Goal: Information Seeking & Learning: Understand process/instructions

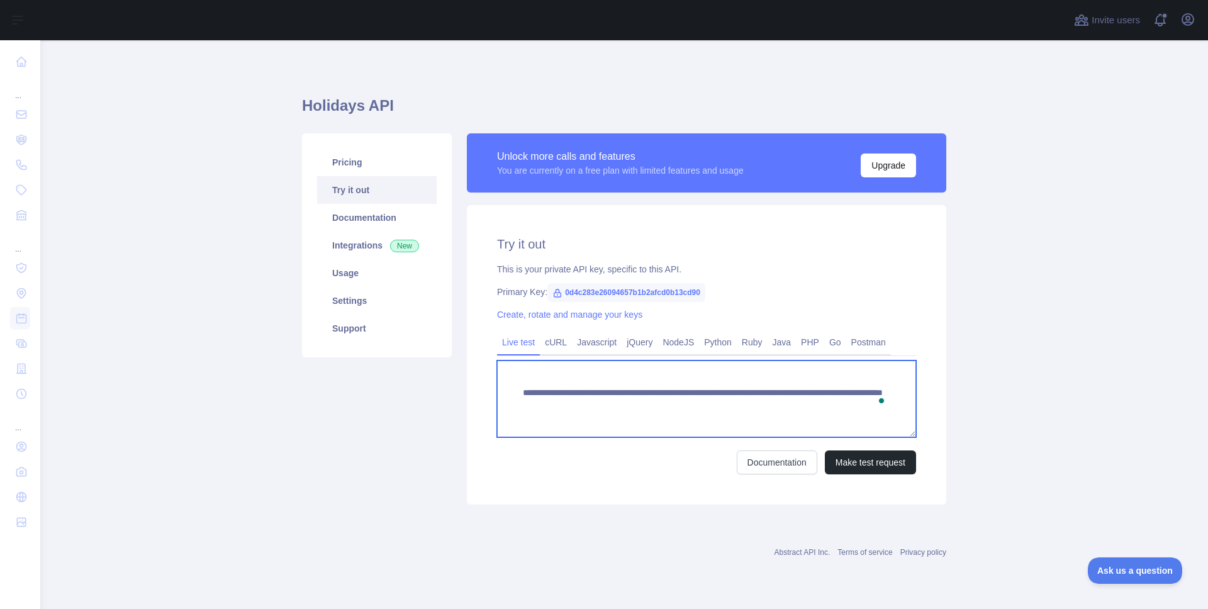
drag, startPoint x: 584, startPoint y: 425, endPoint x: 500, endPoint y: 372, distance: 99.0
click at [500, 372] on textarea "**********" at bounding box center [706, 398] width 419 height 77
click at [683, 417] on textarea "**********" at bounding box center [706, 398] width 419 height 77
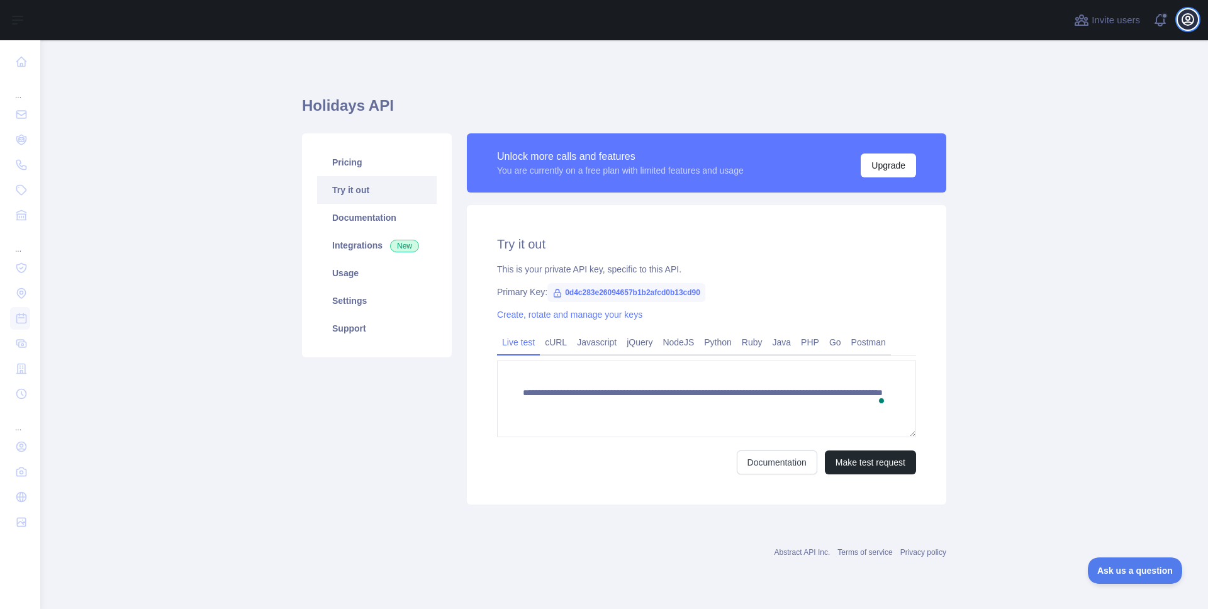
click at [1187, 18] on icon "button" at bounding box center [1187, 19] width 15 height 15
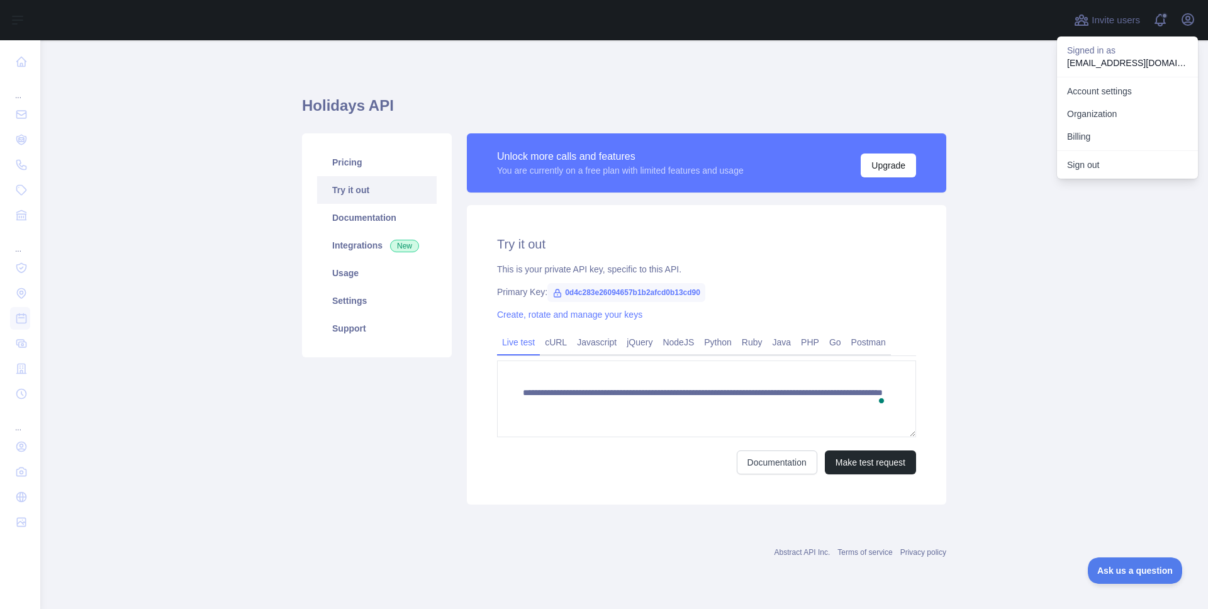
click at [1068, 293] on main "**********" at bounding box center [624, 324] width 1168 height 569
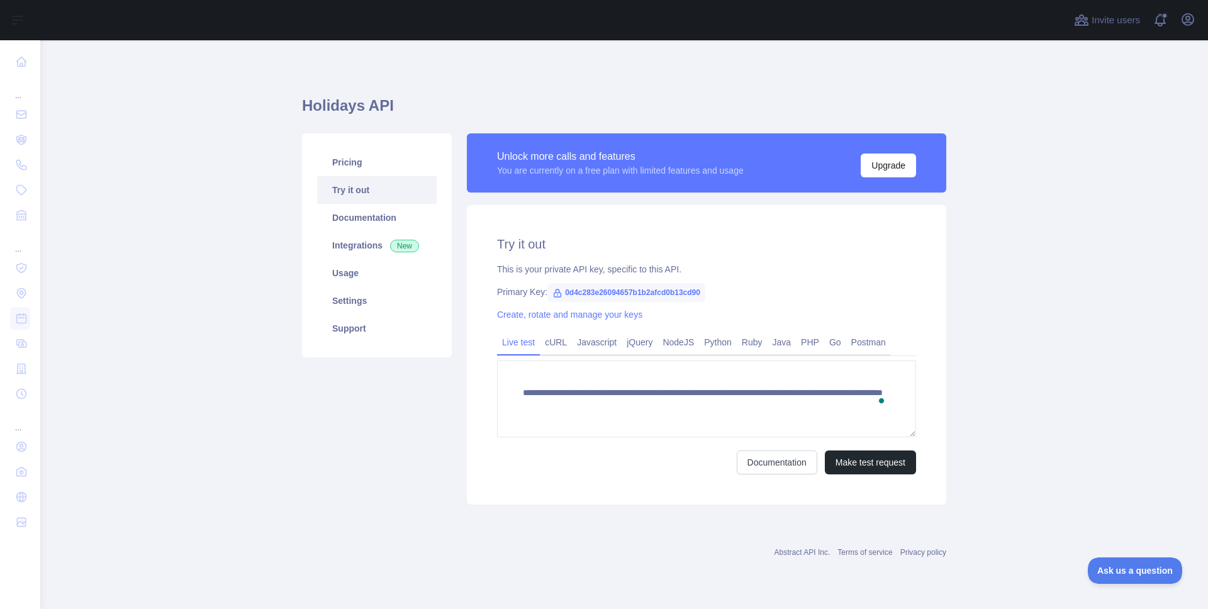
click at [588, 293] on span "0d4c283e26094657b1b2afcd0b13cd90" at bounding box center [626, 292] width 158 height 19
click at [569, 319] on link "Create, rotate and manage your keys" at bounding box center [569, 315] width 145 height 10
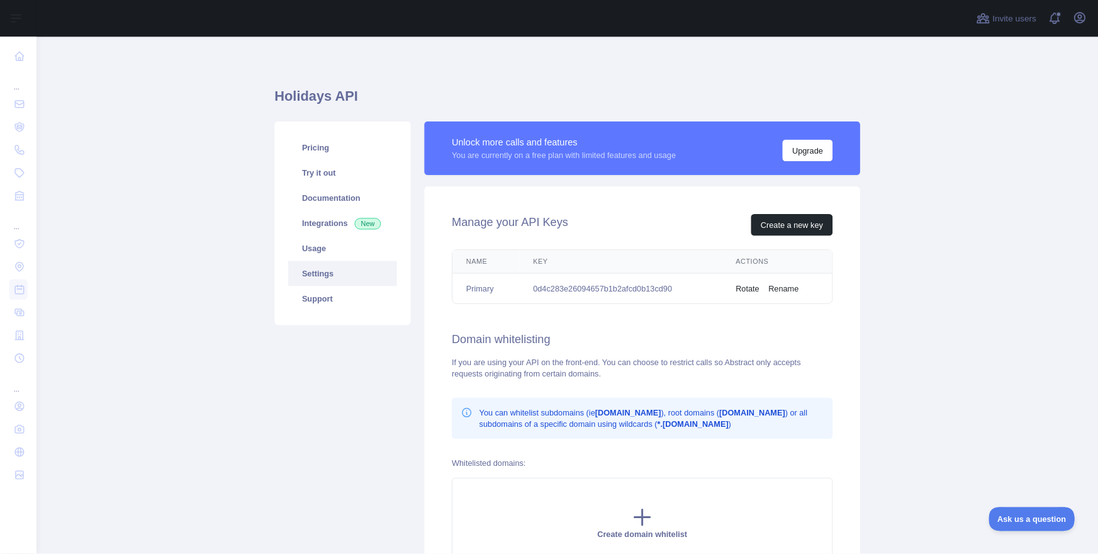
scroll to position [30, 0]
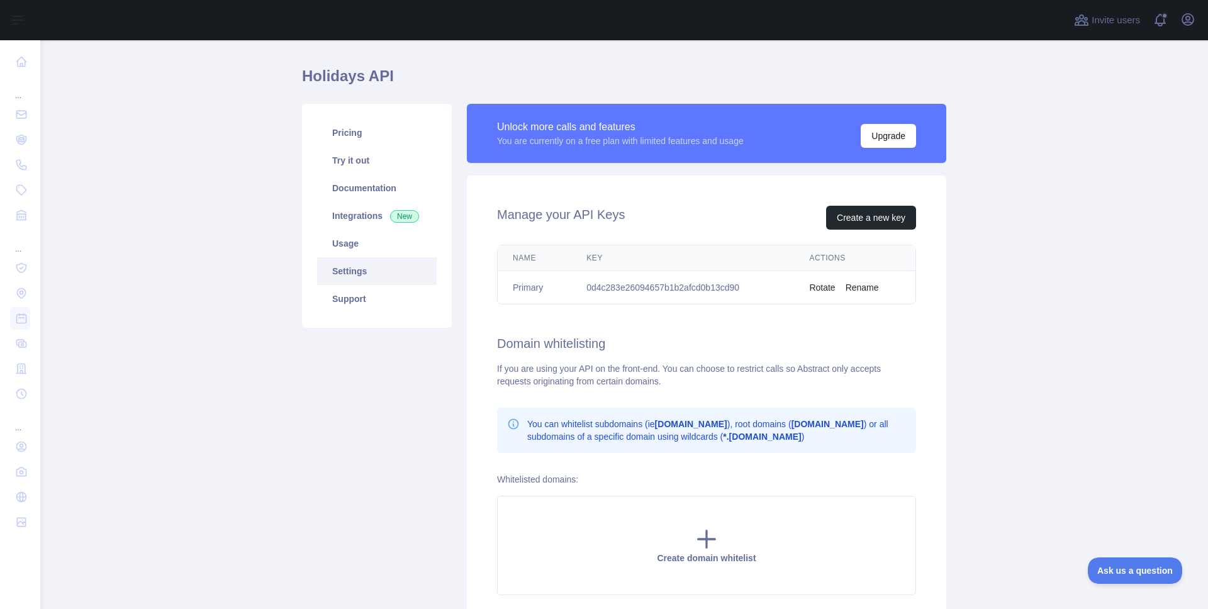
click at [951, 296] on div "Unlock more calls and features You are currently on a free plan with limited fe…" at bounding box center [706, 365] width 494 height 522
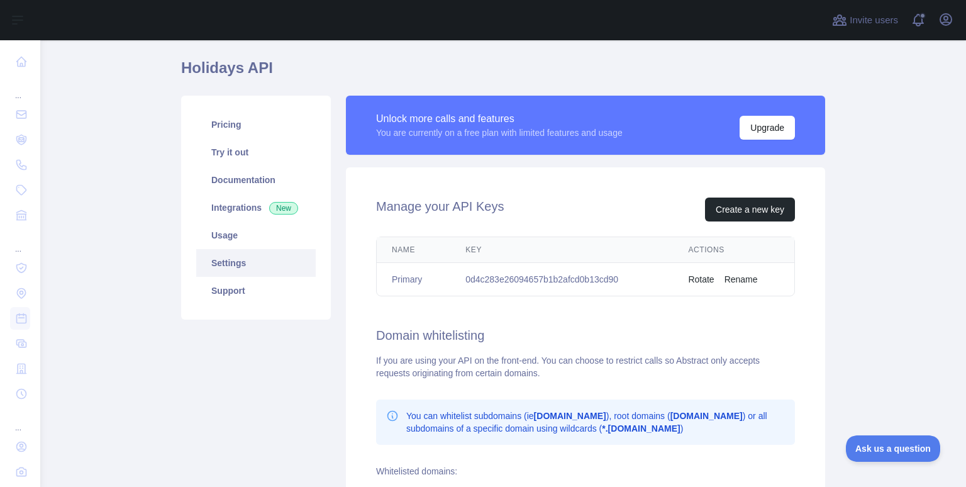
scroll to position [40, 0]
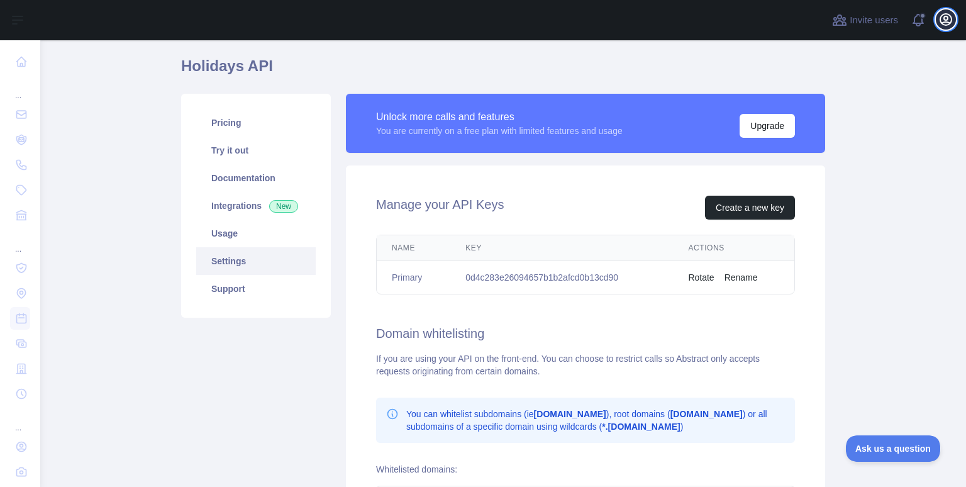
click at [946, 20] on icon "button" at bounding box center [945, 19] width 11 height 11
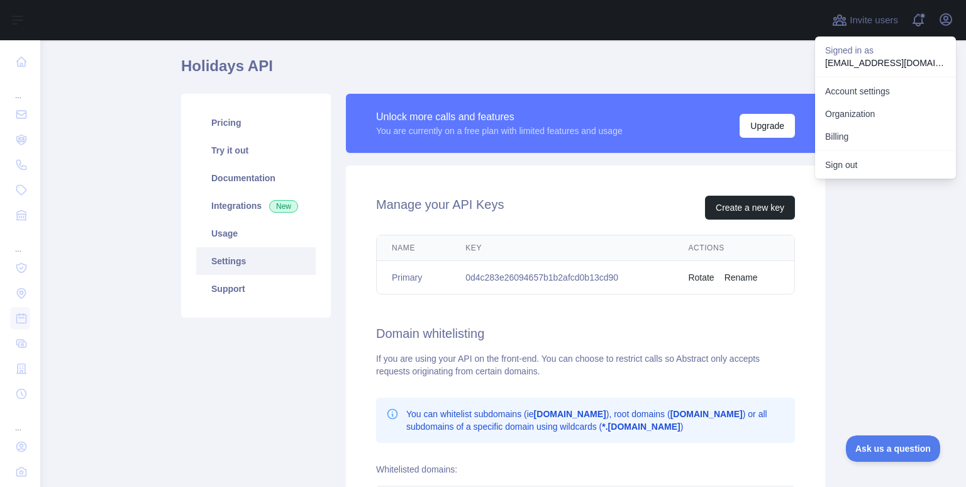
click at [840, 65] on p "[EMAIL_ADDRESS][DOMAIN_NAME]" at bounding box center [885, 63] width 121 height 13
click at [840, 65] on html "Open sidebar Open sidebar ... ... ... Invite users View notifications Open user…" at bounding box center [483, 243] width 966 height 487
click at [928, 252] on main "Holidays API Pricing Try it out Documentation Integrations New Usage Settings S…" at bounding box center [503, 263] width 926 height 447
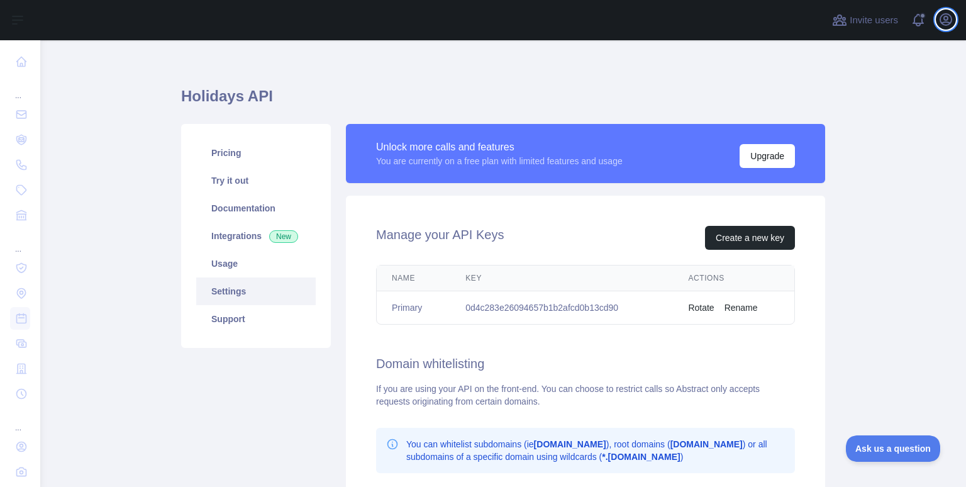
scroll to position [0, 0]
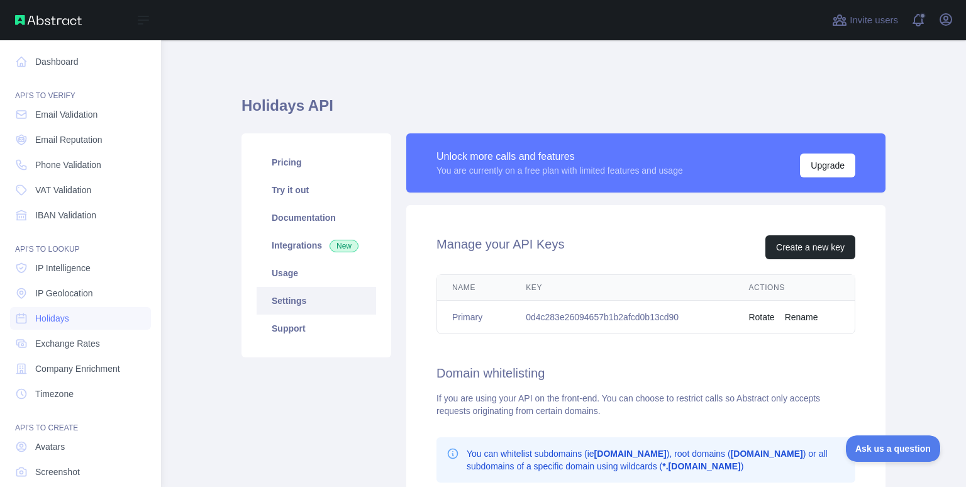
click at [19, 249] on div "API'S TO LOOKUP" at bounding box center [80, 241] width 141 height 25
click at [62, 319] on span "Holidays" at bounding box center [52, 318] width 34 height 13
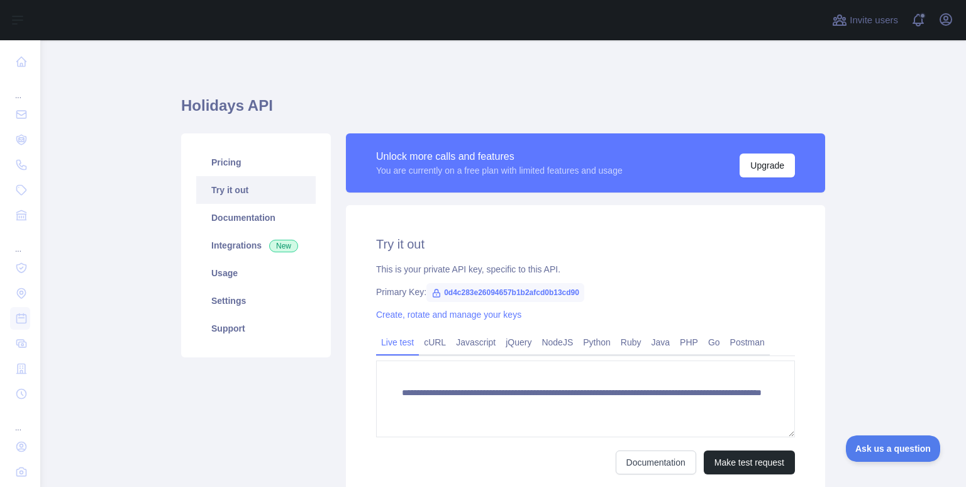
click at [277, 391] on div "Pricing Try it out Documentation Integrations New Usage Settings Support" at bounding box center [256, 318] width 165 height 371
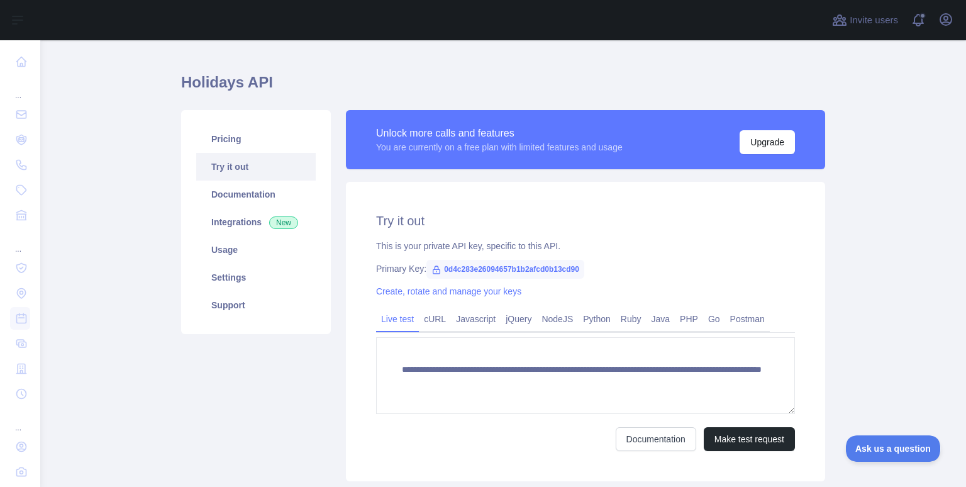
click at [456, 269] on span "0d4c283e26094657b1b2afcd0b13cd90" at bounding box center [506, 269] width 158 height 19
click at [476, 293] on link "Create, rotate and manage your keys" at bounding box center [448, 291] width 145 height 10
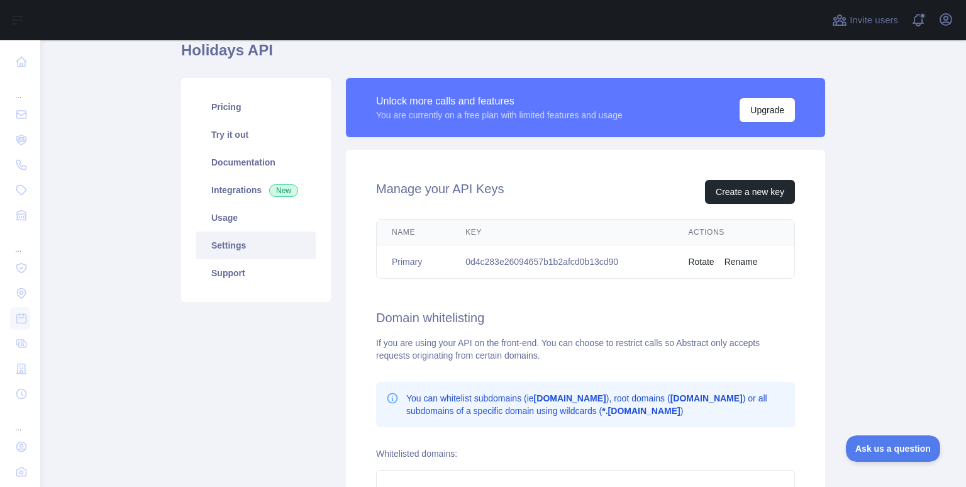
scroll to position [89, 0]
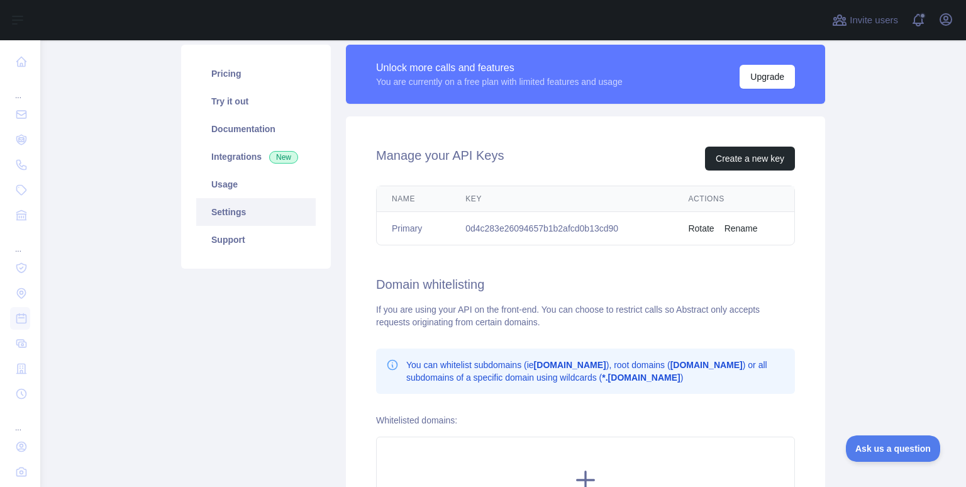
click at [567, 228] on td "0d4c283e26094657b1b2afcd0b13cd90" at bounding box center [561, 228] width 223 height 33
copy td "0d4c283e26094657b1b2afcd0b13cd90"
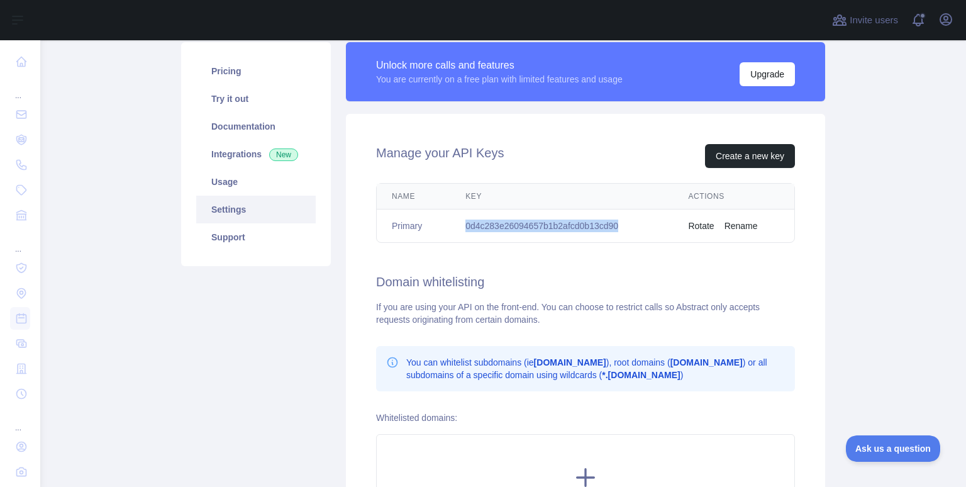
scroll to position [103, 0]
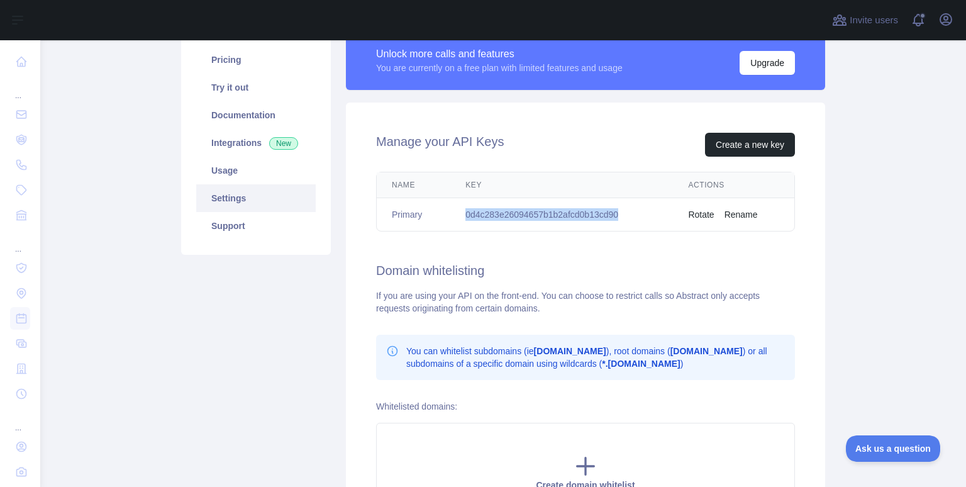
click at [591, 215] on td "0d4c283e26094657b1b2afcd0b13cd90" at bounding box center [561, 214] width 223 height 33
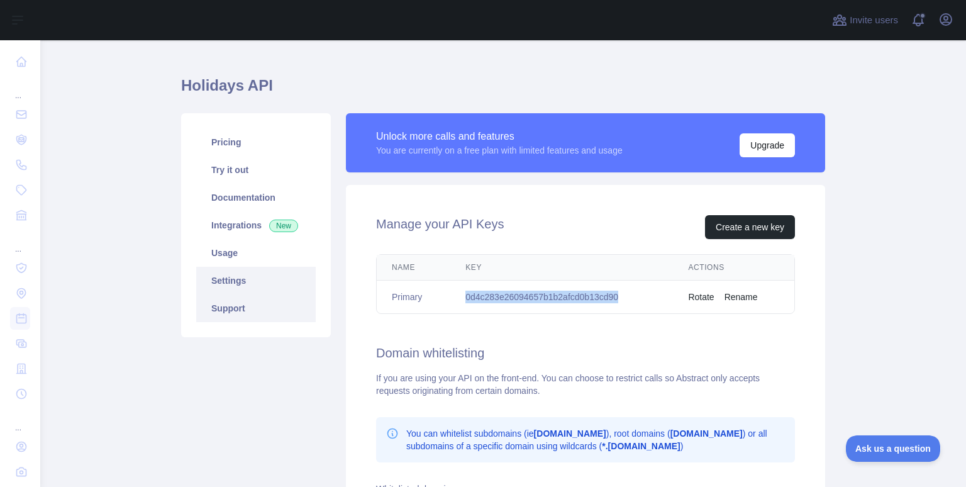
scroll to position [23, 0]
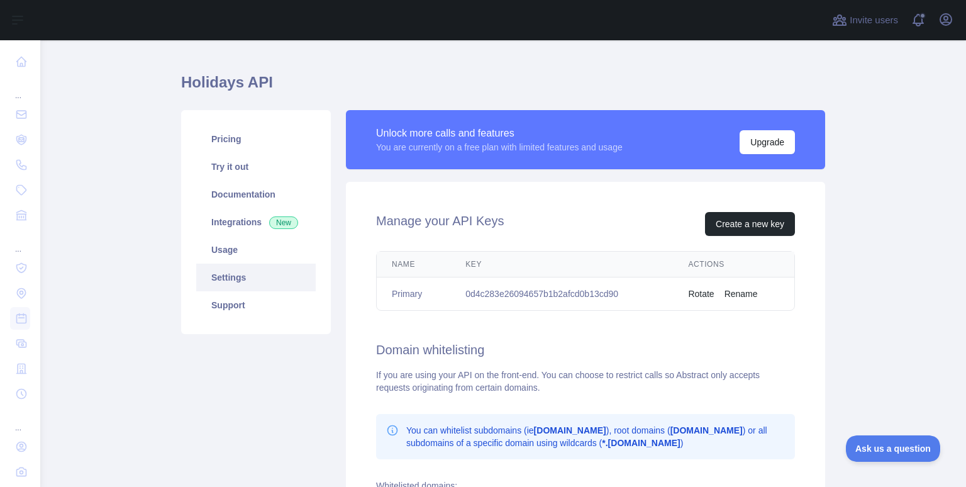
click at [203, 80] on h1 "Holidays API" at bounding box center [503, 87] width 644 height 30
click at [204, 80] on h1 "Holidays API" at bounding box center [503, 87] width 644 height 30
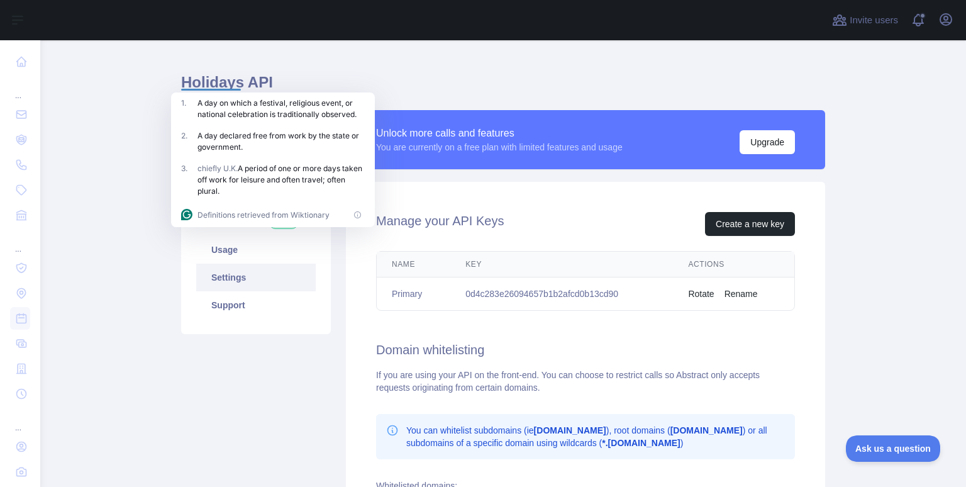
click at [114, 281] on main "Holidays API Pricing Try it out Documentation Integrations New Usage Settings S…" at bounding box center [503, 263] width 926 height 447
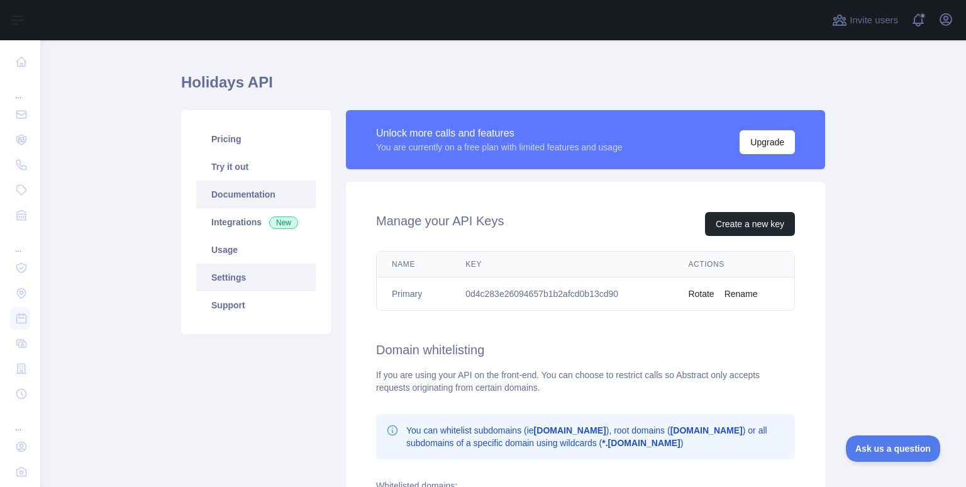
click at [250, 195] on link "Documentation" at bounding box center [256, 195] width 120 height 28
